Goal: Task Accomplishment & Management: Manage account settings

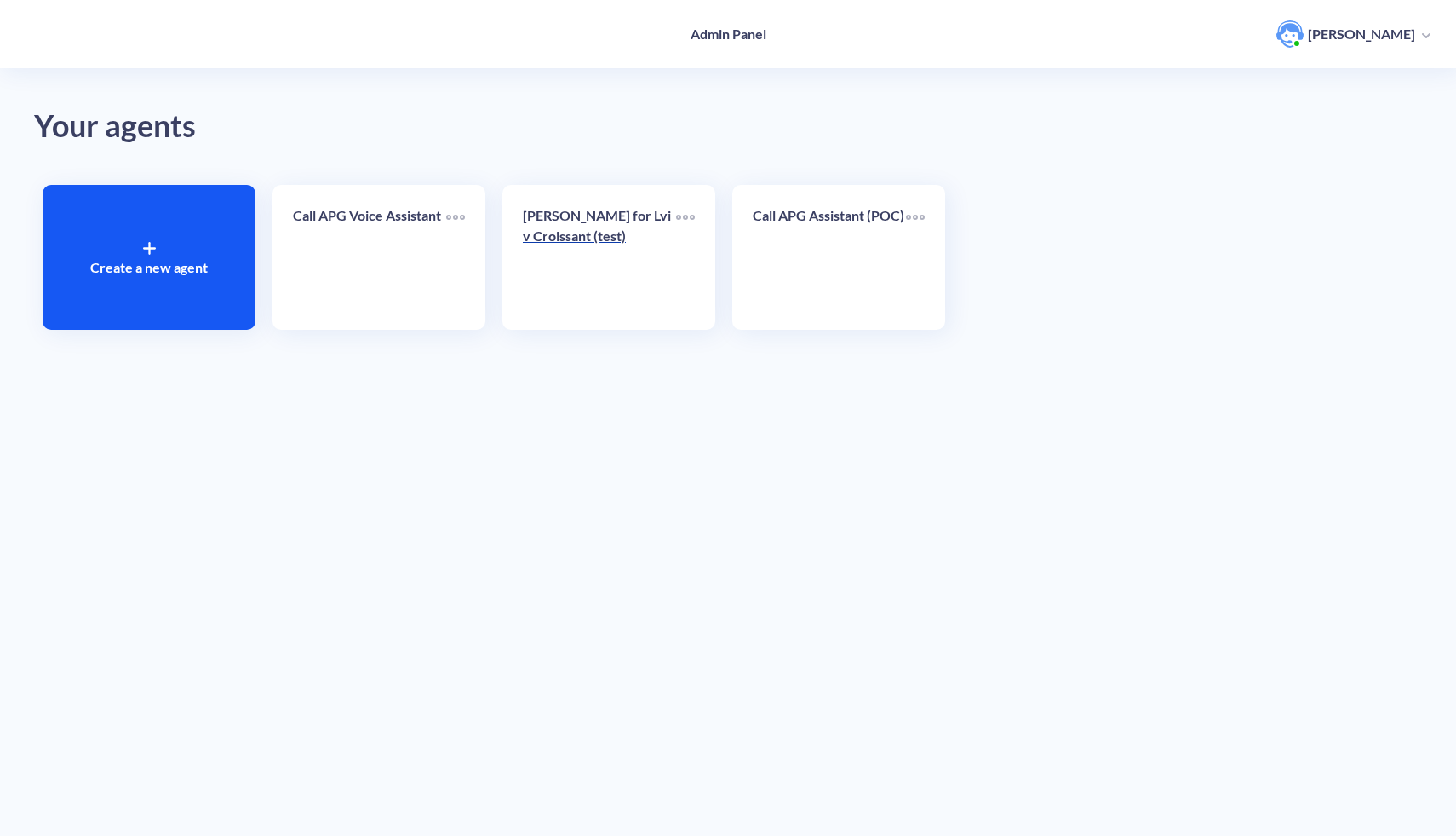
click at [818, 284] on link "Call APG Assistant (POC)" at bounding box center [829, 257] width 153 height 104
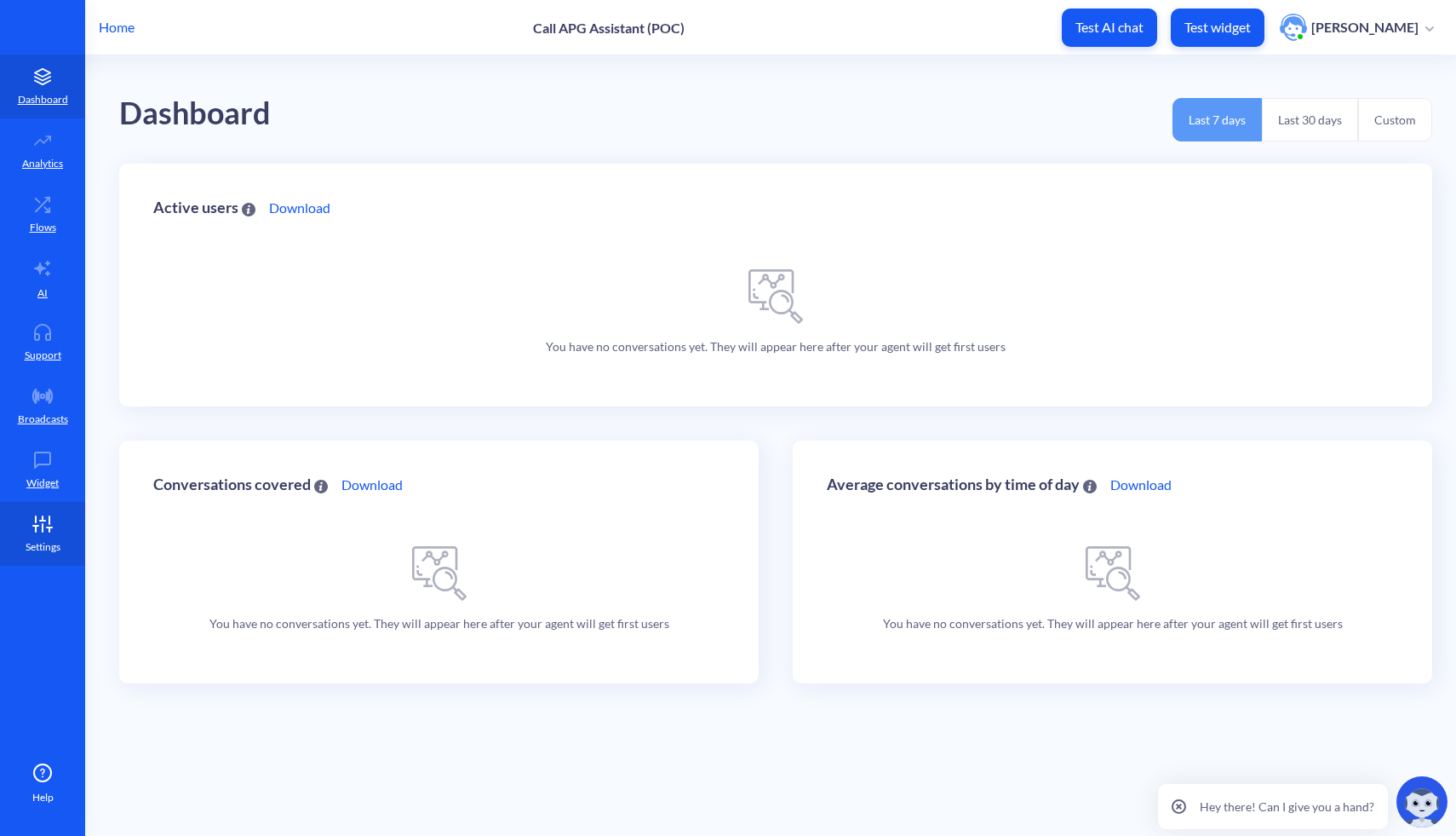
click at [53, 537] on link "Settings" at bounding box center [43, 534] width 85 height 64
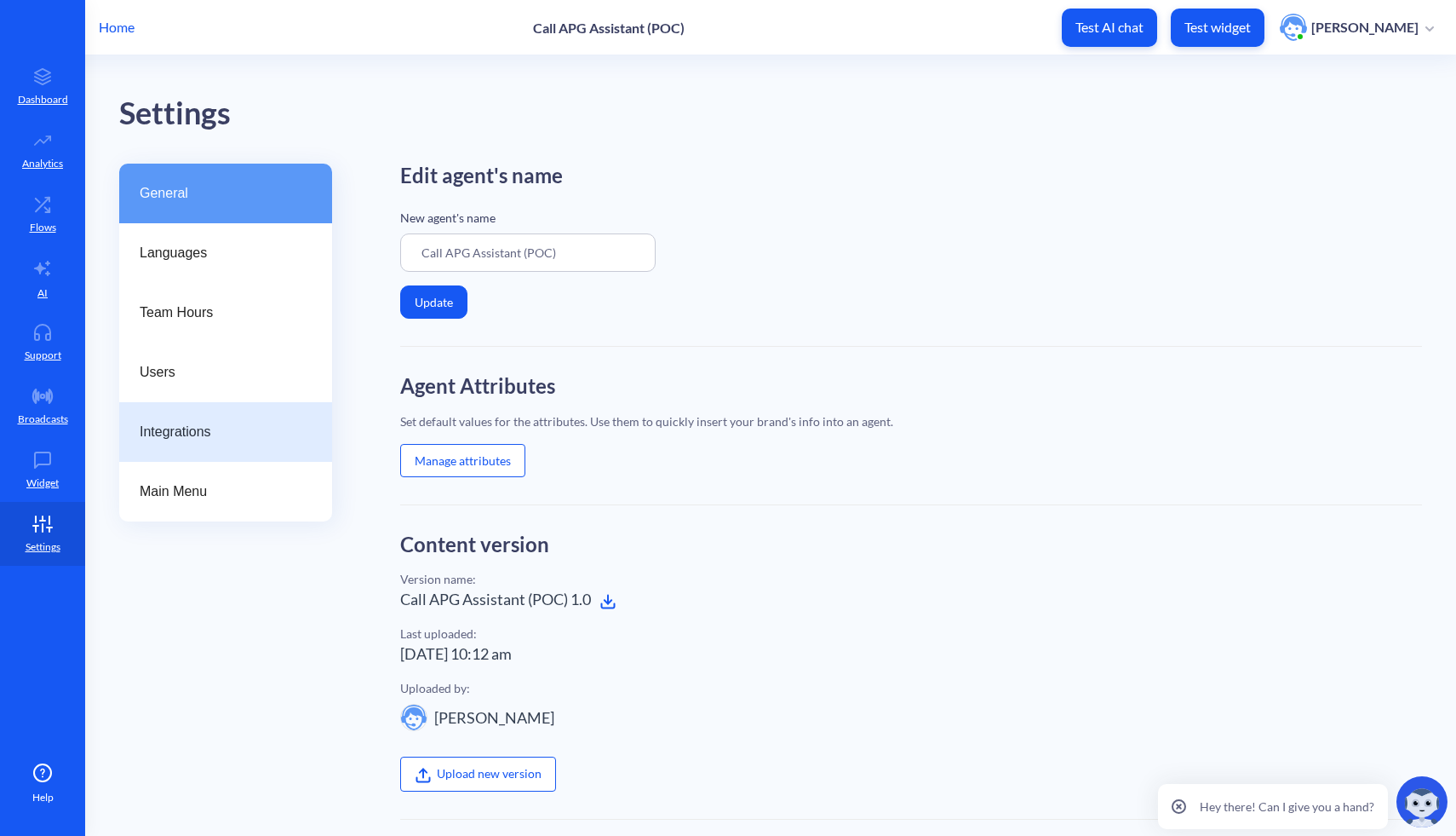
click at [204, 419] on div "Integrations" at bounding box center [225, 431] width 212 height 60
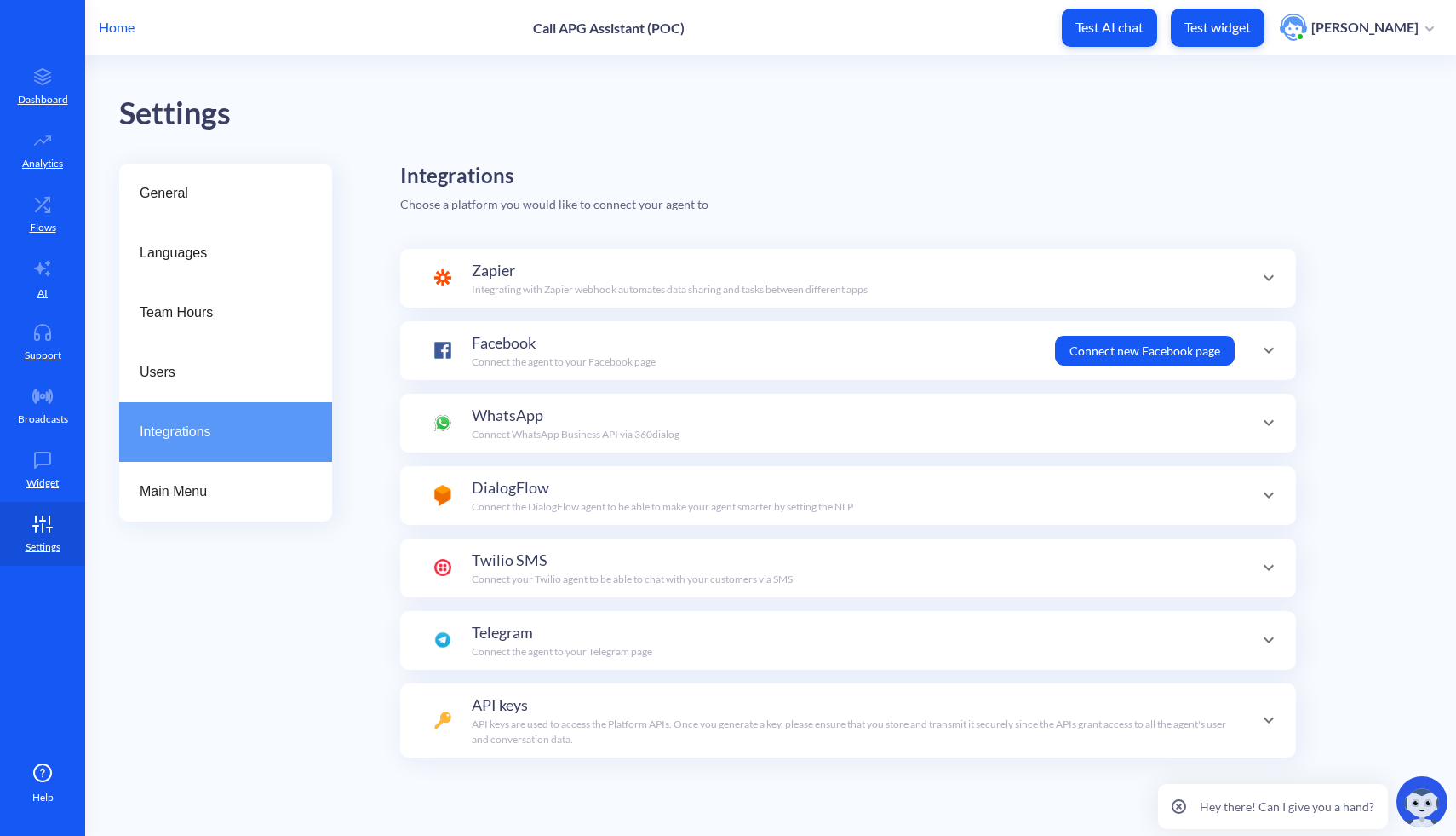
scroll to position [60, 0]
click at [471, 829] on div "Integrations Choose a platform you would like to connect your agent to Zapier I…" at bounding box center [911, 502] width 1022 height 679
